Goal: Task Accomplishment & Management: Use online tool/utility

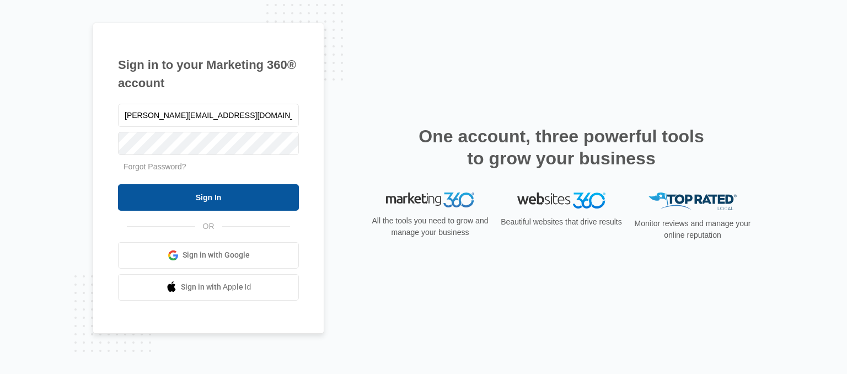
type input "[PERSON_NAME][EMAIL_ADDRESS][DOMAIN_NAME]"
click at [198, 196] on input "Sign In" at bounding box center [208, 197] width 181 height 26
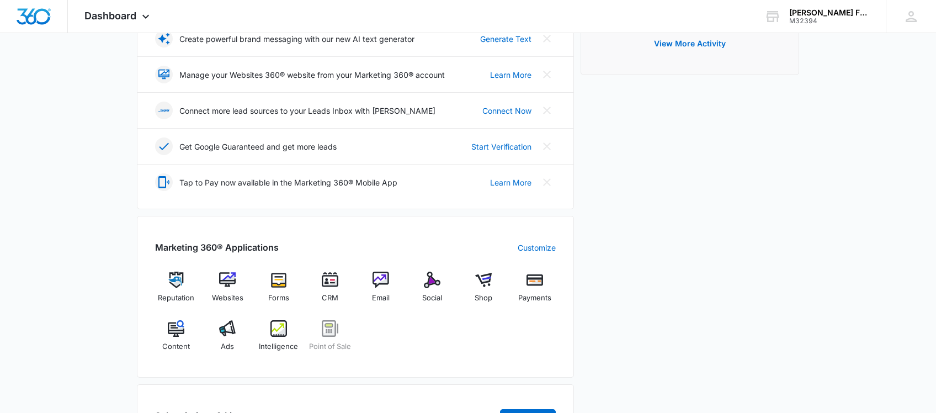
scroll to position [259, 0]
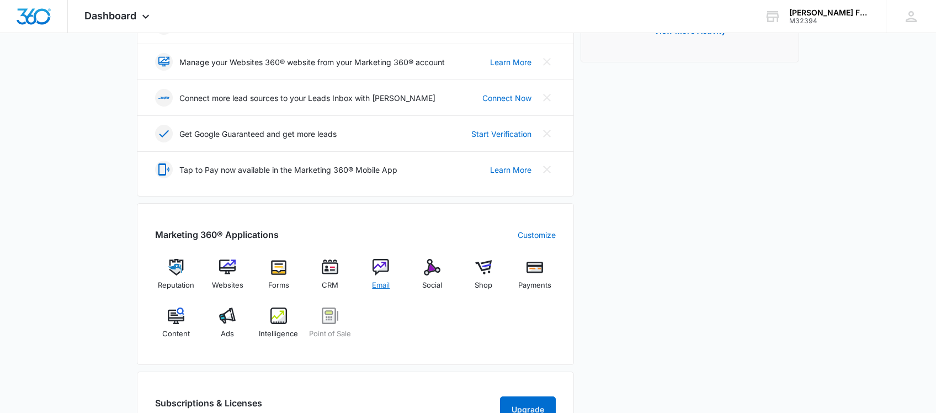
click at [383, 269] on img at bounding box center [380, 267] width 17 height 17
